Goal: Download file/media

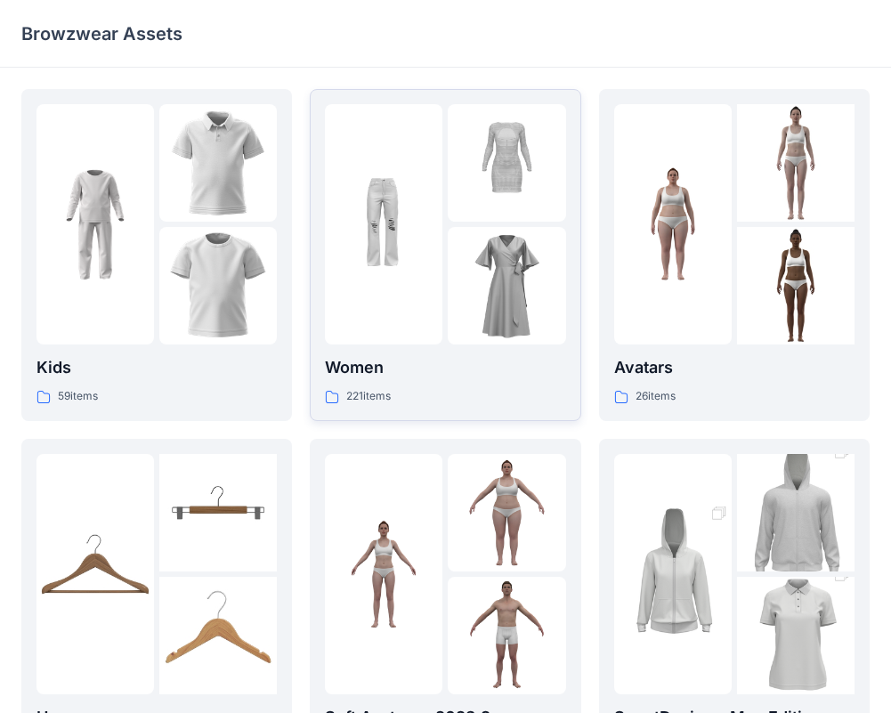
click at [523, 402] on div "221 items" at bounding box center [445, 396] width 240 height 19
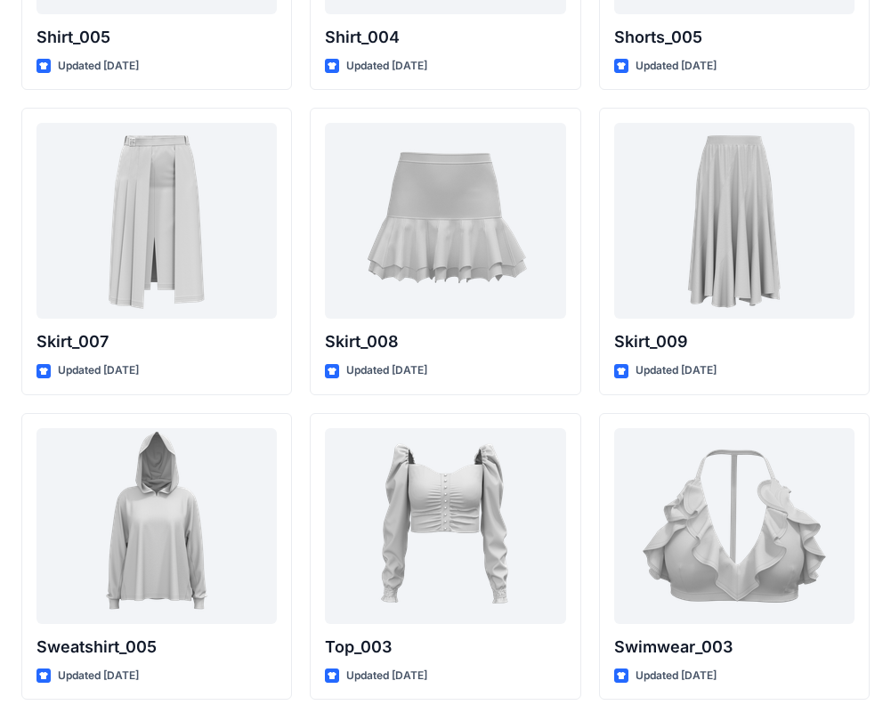
scroll to position [8517, 0]
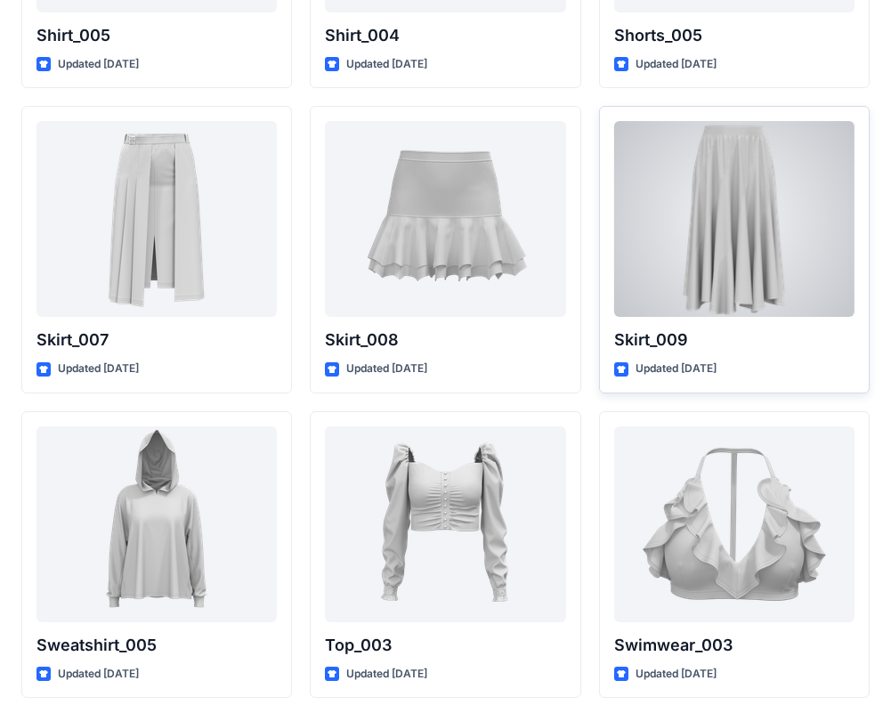
click at [730, 275] on div at bounding box center [734, 219] width 240 height 196
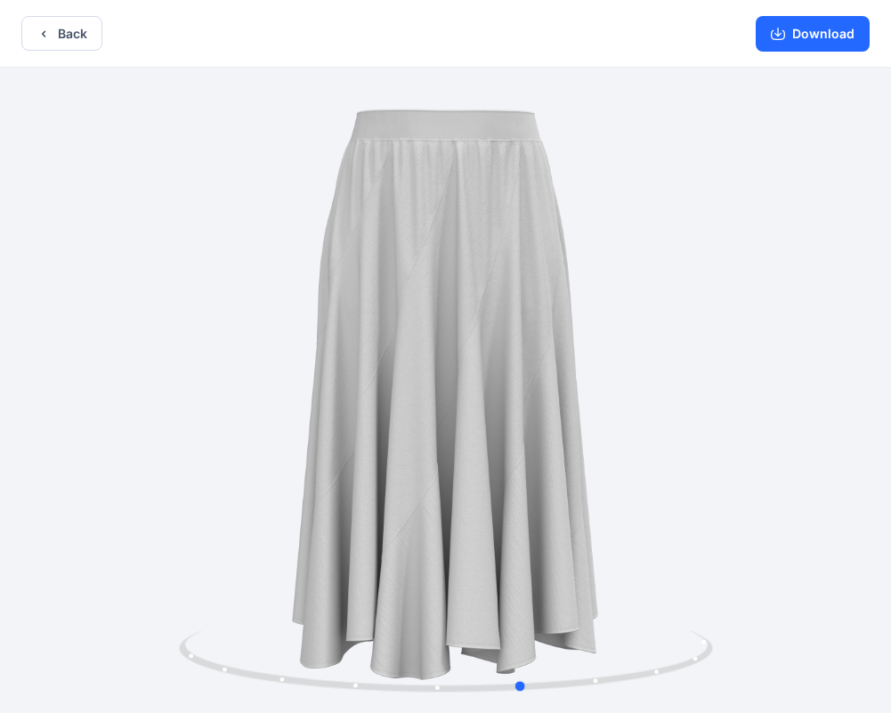
drag, startPoint x: 612, startPoint y: 343, endPoint x: 690, endPoint y: 356, distance: 78.6
click at [690, 356] on div at bounding box center [445, 392] width 891 height 649
drag, startPoint x: 690, startPoint y: 356, endPoint x: 604, endPoint y: 350, distance: 85.6
click at [604, 350] on div at bounding box center [445, 392] width 891 height 649
click at [807, 32] on button "Download" at bounding box center [812, 34] width 114 height 36
